Goal: Information Seeking & Learning: Find specific fact

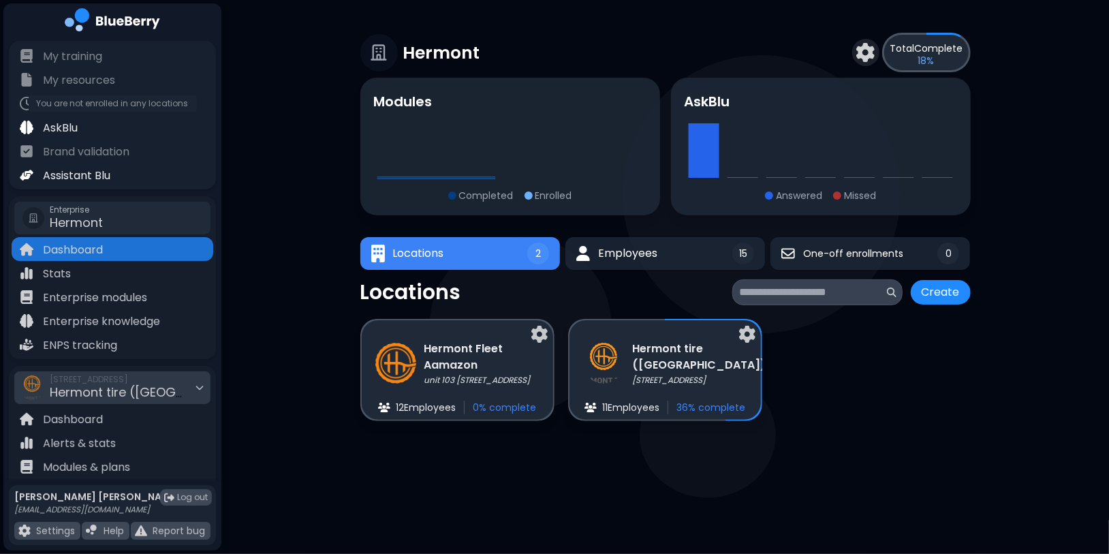
click at [103, 107] on div "Shift ends You are not enrolled in any locations" at bounding box center [113, 103] width 202 height 24
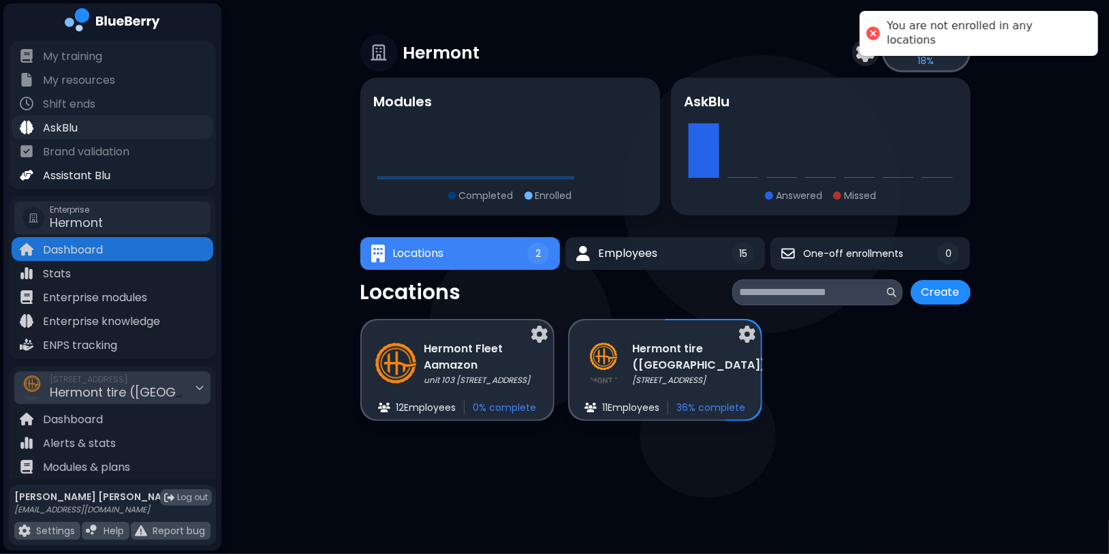
click at [97, 124] on div "AskBlu" at bounding box center [113, 127] width 202 height 24
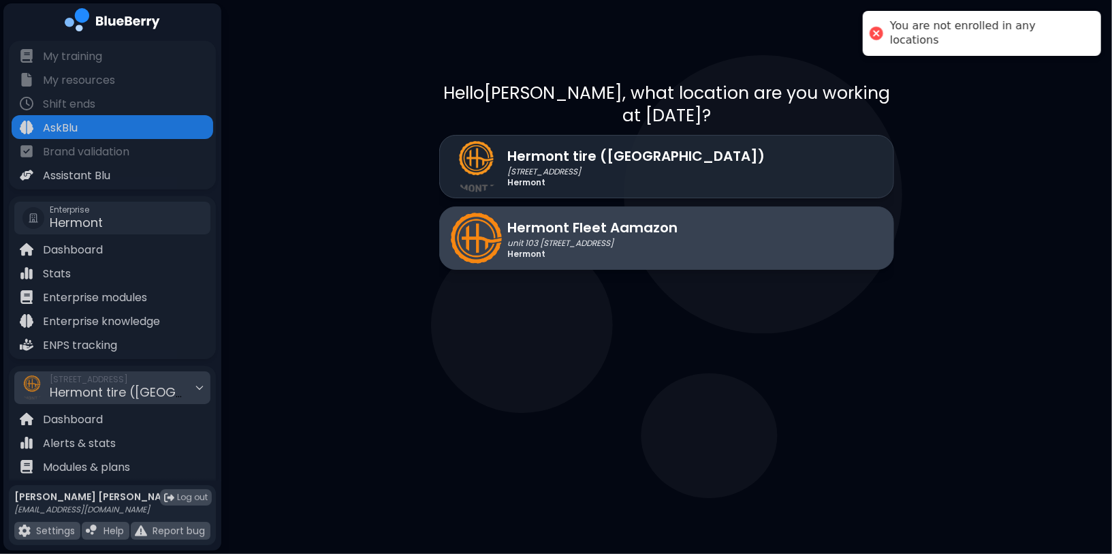
click at [624, 238] on p "unit 103 [STREET_ADDRESS]" at bounding box center [592, 243] width 170 height 11
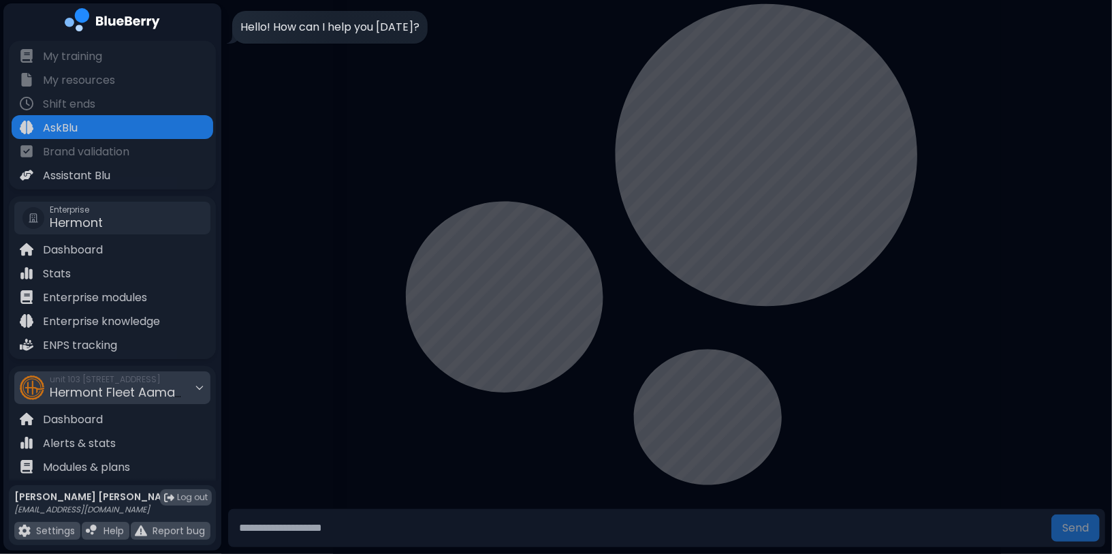
click at [306, 507] on div "Send" at bounding box center [666, 529] width 891 height 48
click at [310, 514] on form "Send" at bounding box center [666, 528] width 877 height 38
drag, startPoint x: 318, startPoint y: 518, endPoint x: 339, endPoint y: 518, distance: 21.1
click at [320, 518] on input "text" at bounding box center [640, 527] width 812 height 27
click at [382, 528] on input "text" at bounding box center [640, 527] width 812 height 27
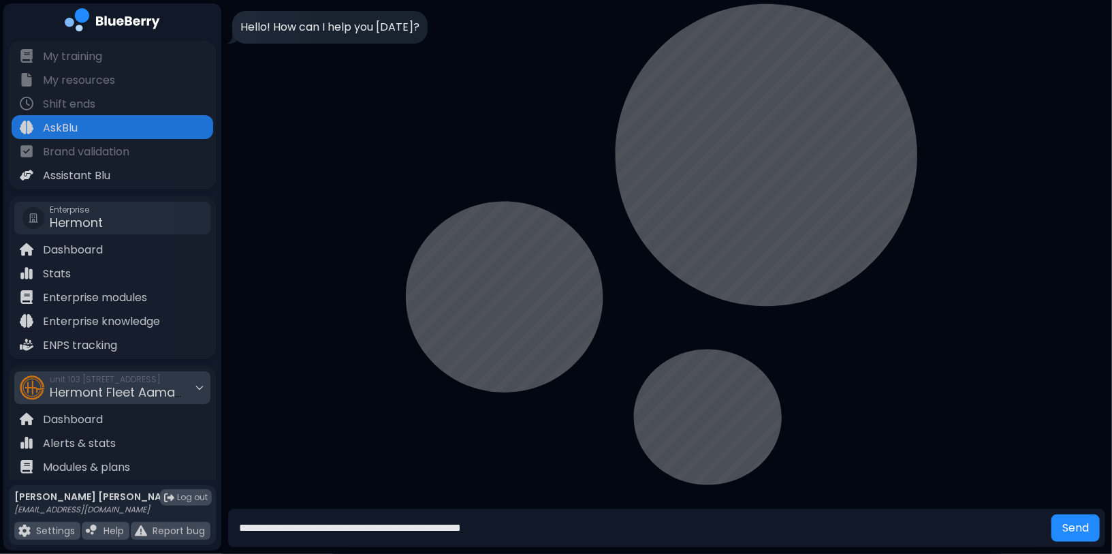
type input "**********"
click at [1051, 514] on button "Send" at bounding box center [1075, 527] width 48 height 27
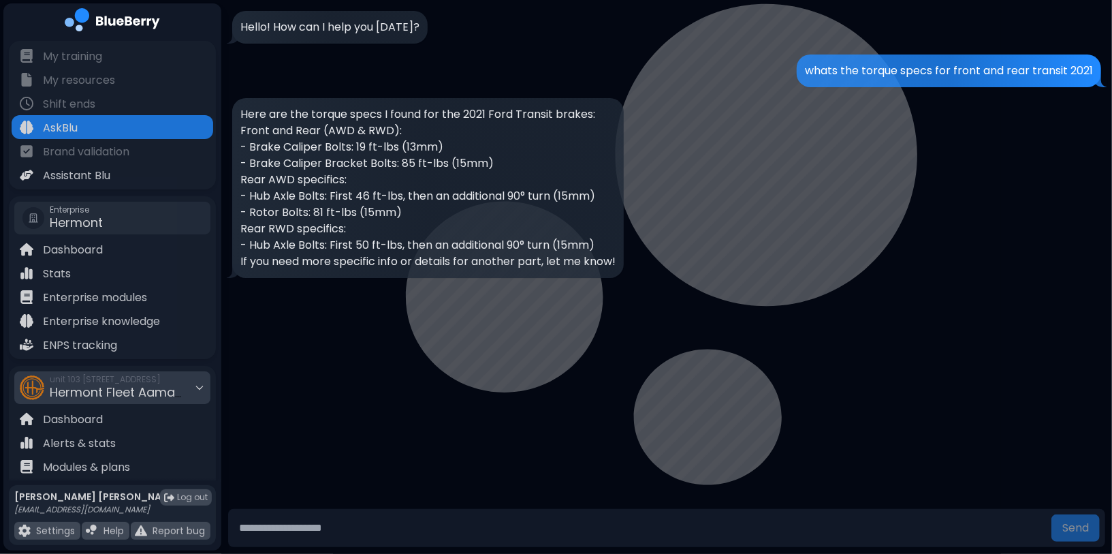
drag, startPoint x: 607, startPoint y: 242, endPoint x: 249, endPoint y: 244, distance: 358.2
click at [249, 244] on p "- Hub Axle Bolts: First 50 ft-lbs, then an additional 90° turn (15mm)" at bounding box center [427, 245] width 375 height 16
drag, startPoint x: 251, startPoint y: 148, endPoint x: 397, endPoint y: 147, distance: 146.4
click at [397, 147] on p "- Brake Caliper Bolts: 19 ft-lbs (13mm)" at bounding box center [427, 147] width 375 height 16
copy p "Brake Caliper Bolts: 19 ft-lbs"
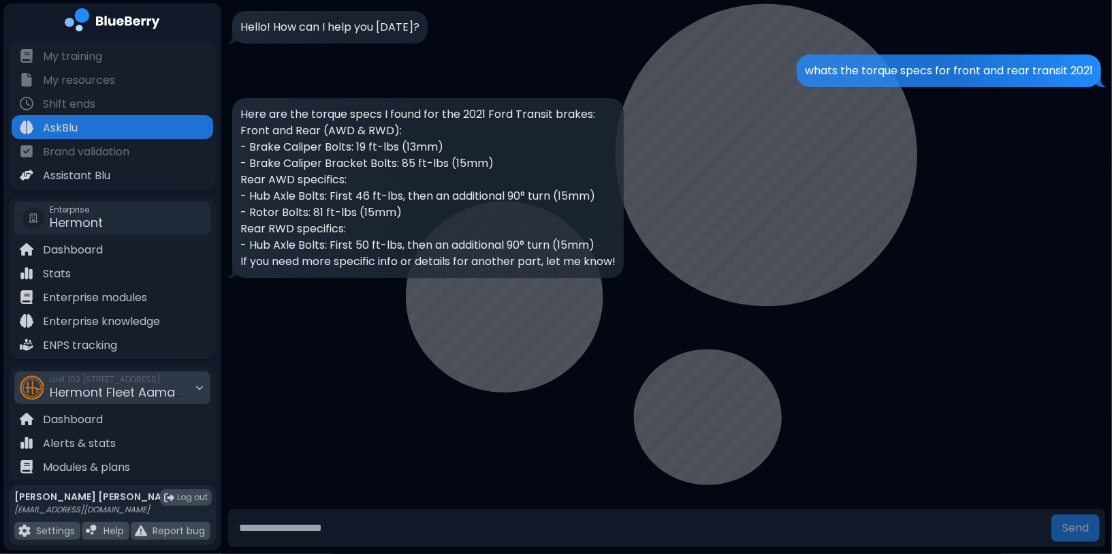
drag, startPoint x: 399, startPoint y: 164, endPoint x: 248, endPoint y: 164, distance: 151.2
click at [249, 165] on p "- Brake Caliper Bracket Bolts: 85 ft-lbs (15mm)" at bounding box center [427, 163] width 375 height 16
copy p "Brake Caliper Bracket Bolts:"
drag, startPoint x: 251, startPoint y: 244, endPoint x: 549, endPoint y: 243, distance: 298.3
click at [549, 243] on p "- Hub Axle Bolts: First 50 ft-lbs, then an additional 90° turn (15mm)" at bounding box center [427, 245] width 375 height 16
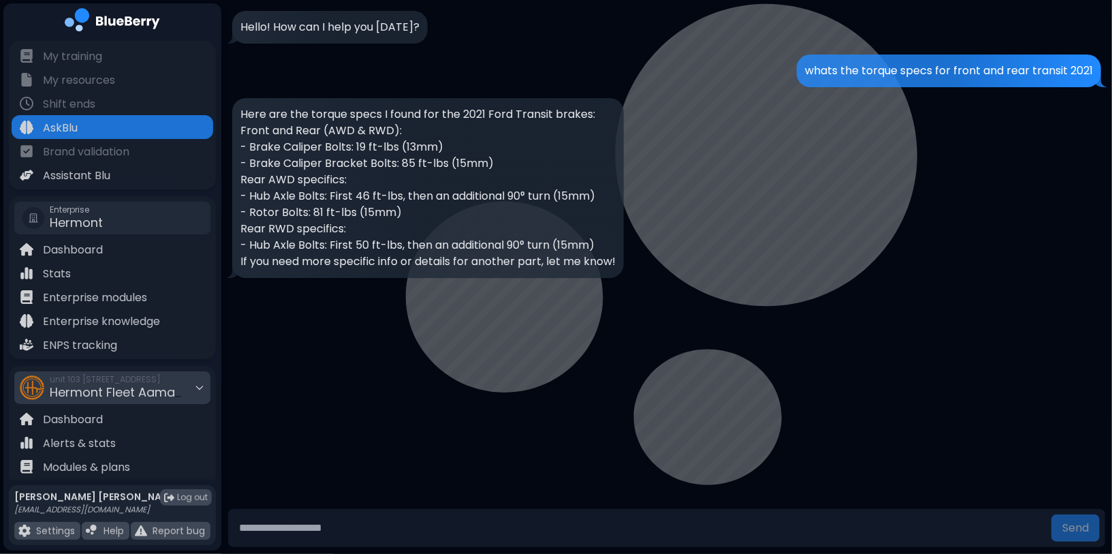
copy p "Hub Axle Bolts: First 50 ft-lbs, then an additional 90° turn"
